Goal: Check status: Check status

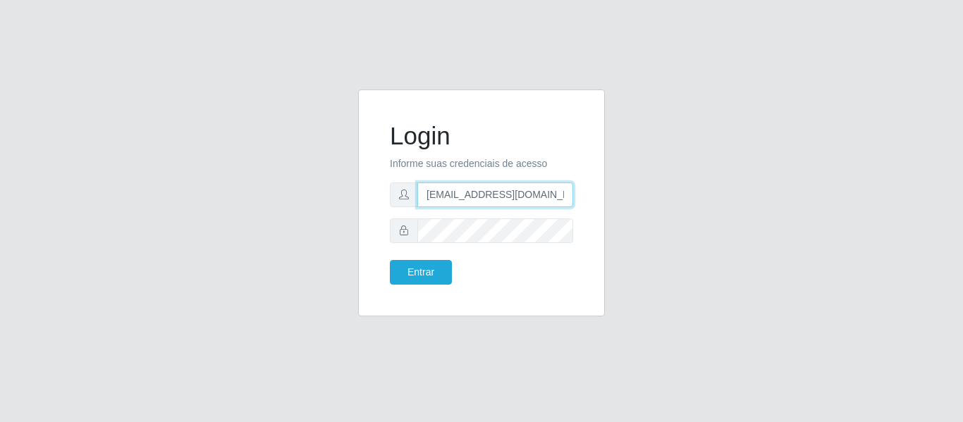
click at [494, 190] on input "[EMAIL_ADDRESS][DOMAIN_NAME]" at bounding box center [495, 195] width 156 height 25
type input "[EMAIL_ADDRESS][DOMAIN_NAME]"
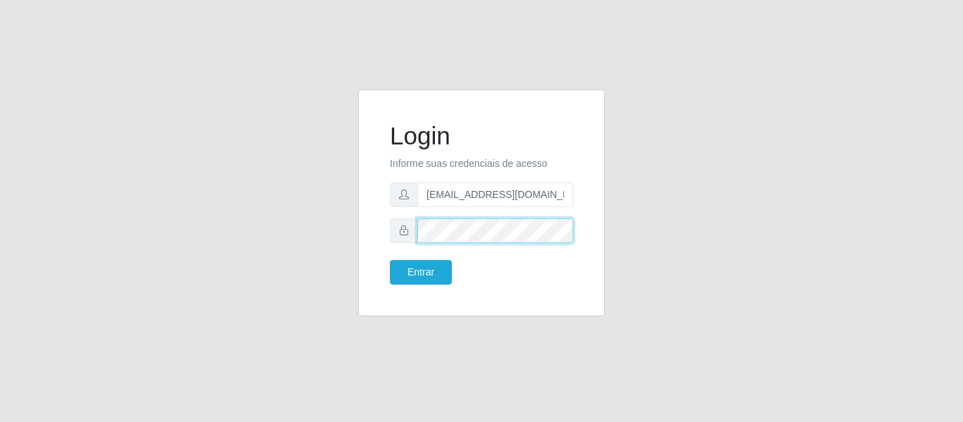
click at [379, 226] on div "Login Informe suas credenciais de acesso [EMAIL_ADDRESS][DOMAIN_NAME] Entrar" at bounding box center [482, 203] width 212 height 192
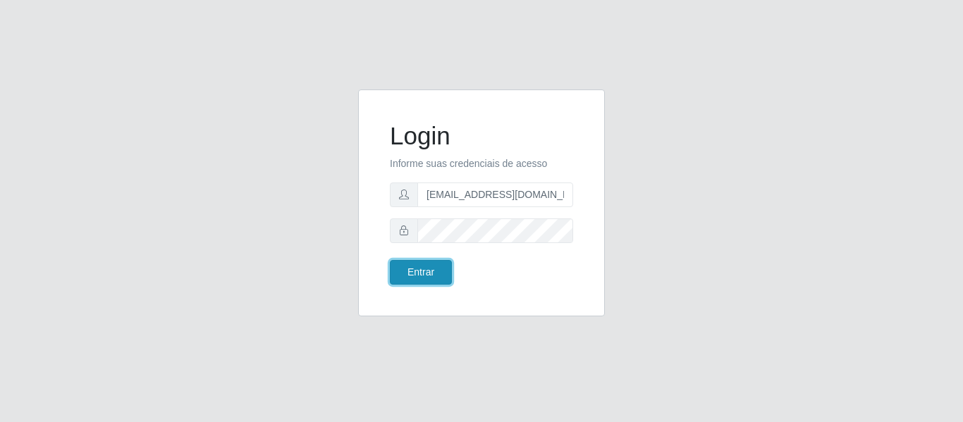
click at [404, 269] on button "Entrar" at bounding box center [421, 272] width 62 height 25
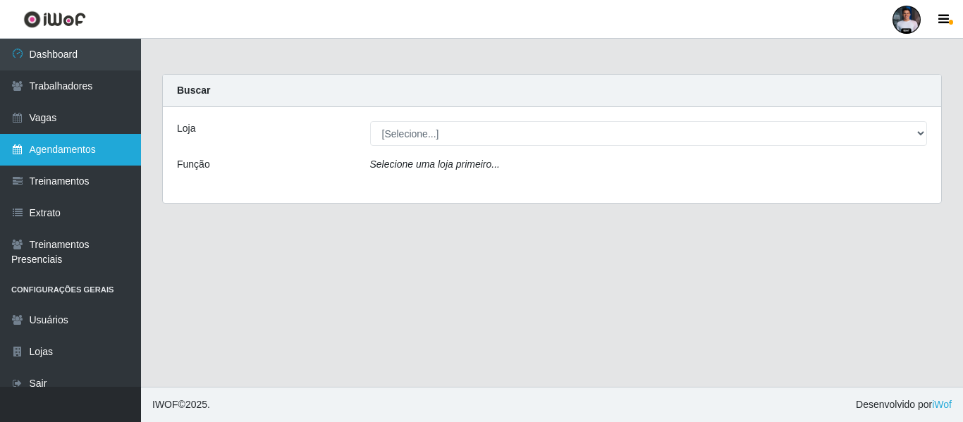
click at [66, 137] on link "Agendamentos" at bounding box center [70, 150] width 141 height 32
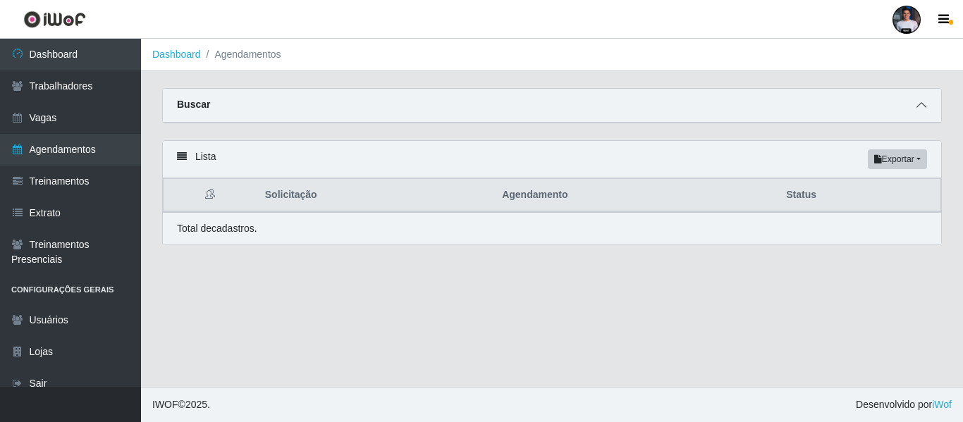
click at [922, 110] on icon at bounding box center [922, 105] width 10 height 10
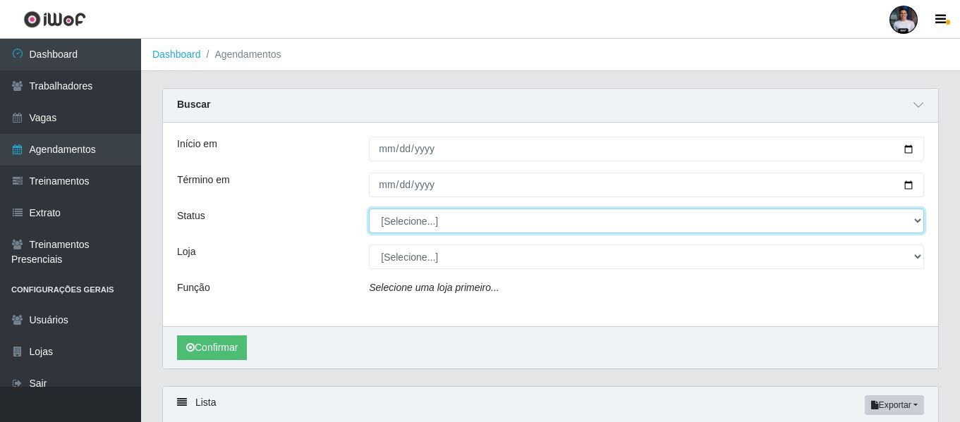
click at [424, 228] on select "[Selecione...] AGENDADO AGUARDANDO LIBERAR EM ANDAMENTO EM REVISÃO FINALIZADO C…" at bounding box center [646, 221] width 555 height 25
click at [400, 225] on select "[Selecione...] AGENDADO AGUARDANDO LIBERAR EM ANDAMENTO EM REVISÃO FINALIZADO C…" at bounding box center [646, 221] width 555 height 25
click at [638, 213] on select "[Selecione...] AGENDADO AGUARDANDO LIBERAR EM ANDAMENTO EM REVISÃO FINALIZADO C…" at bounding box center [646, 221] width 555 height 25
